Goal: Task Accomplishment & Management: Manage account settings

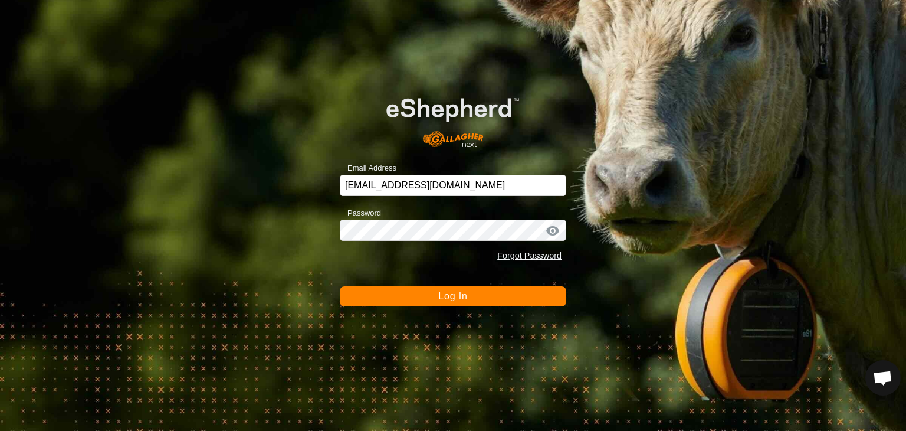
click at [451, 297] on span "Log In" at bounding box center [452, 296] width 29 height 10
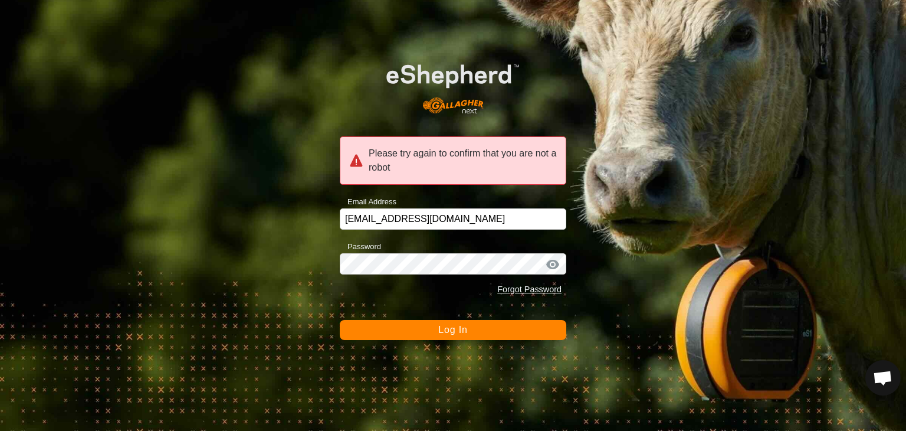
click at [453, 331] on span "Log In" at bounding box center [452, 330] width 29 height 10
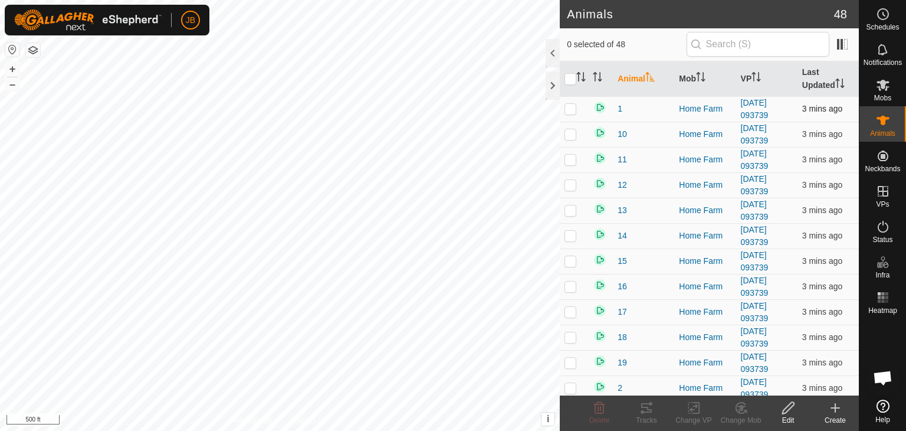
click at [571, 110] on p-checkbox at bounding box center [571, 108] width 12 height 9
checkbox input "true"
click at [571, 136] on p-checkbox at bounding box center [571, 133] width 12 height 9
checkbox input "true"
click at [571, 156] on p-checkbox at bounding box center [571, 159] width 12 height 9
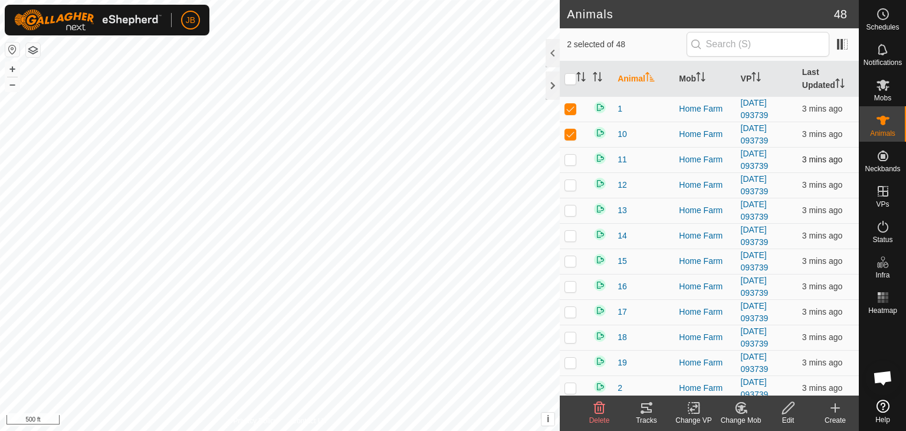
checkbox input "true"
click at [571, 181] on p-checkbox at bounding box center [571, 184] width 12 height 9
checkbox input "true"
click at [572, 201] on td at bounding box center [574, 210] width 28 height 25
checkbox input "true"
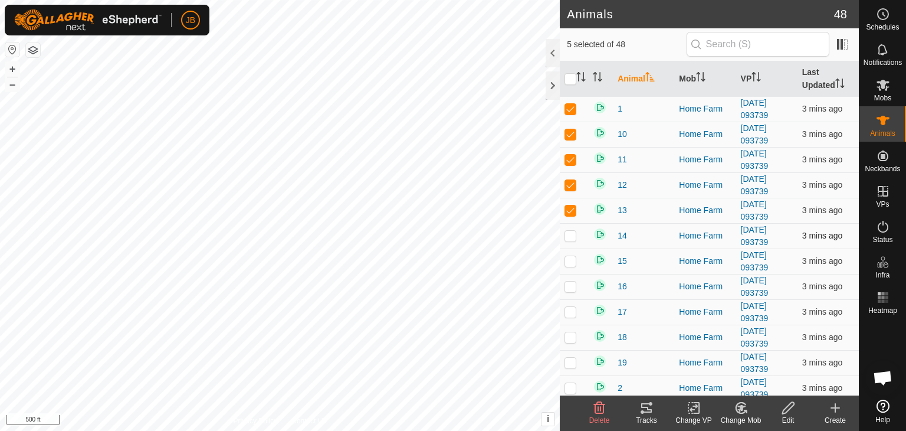
click at [570, 234] on p-checkbox at bounding box center [571, 235] width 12 height 9
checkbox input "true"
click at [571, 261] on p-checkbox at bounding box center [571, 260] width 12 height 9
checkbox input "true"
click at [571, 289] on p-checkbox at bounding box center [571, 285] width 12 height 9
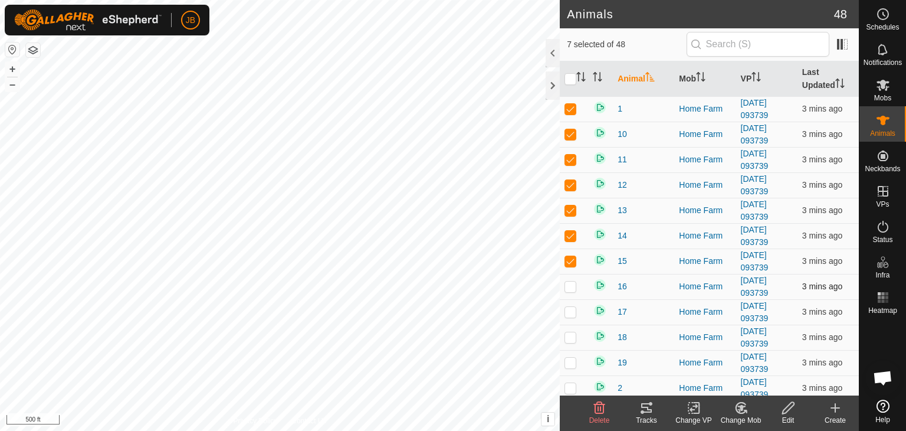
checkbox input "true"
click at [571, 315] on p-checkbox at bounding box center [571, 311] width 12 height 9
checkbox input "true"
click at [571, 332] on p-checkbox at bounding box center [571, 336] width 12 height 9
checkbox input "true"
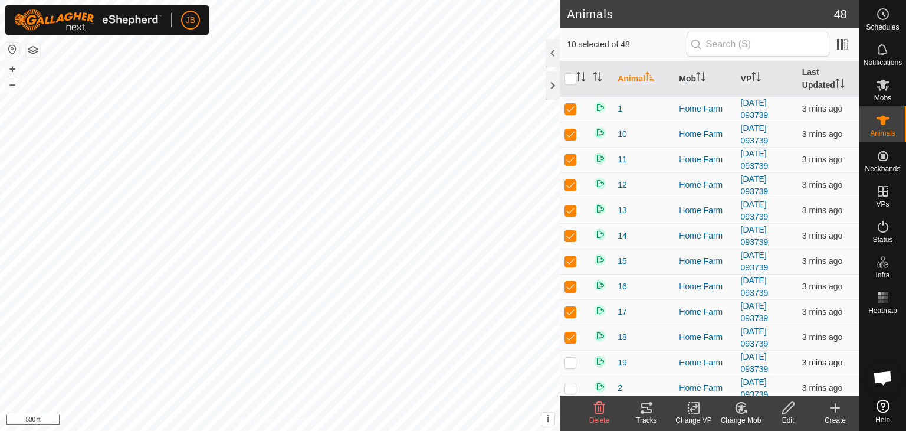
click at [571, 364] on p-checkbox at bounding box center [571, 362] width 12 height 9
checkbox input "false"
click at [647, 408] on icon at bounding box center [647, 408] width 14 height 14
